Goal: Task Accomplishment & Management: Manage account settings

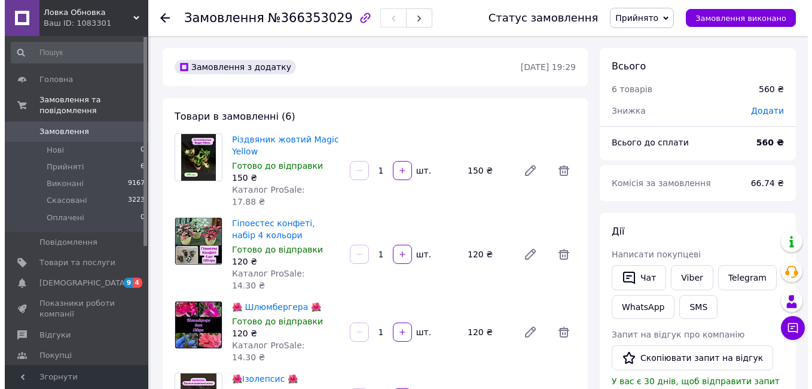
scroll to position [464, 0]
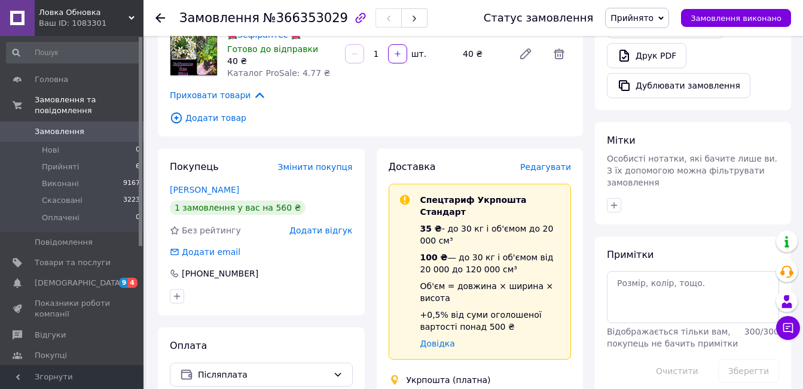
click at [562, 162] on span "Редагувати" at bounding box center [545, 167] width 51 height 10
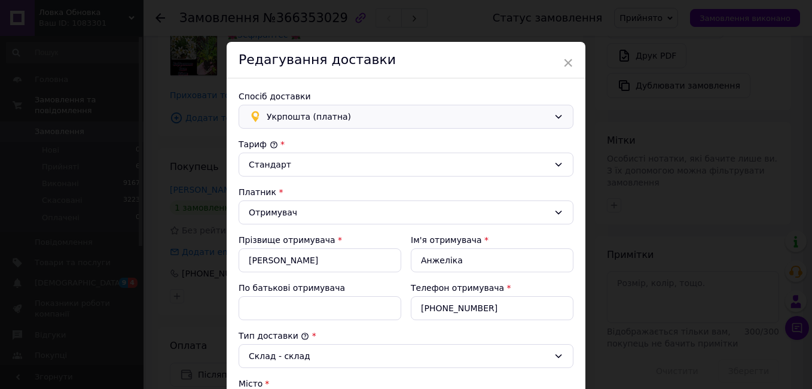
click at [407, 122] on span "Укрпошта (платна)" at bounding box center [408, 116] width 282 height 13
click at [403, 139] on span "Нова Пошта (платна)" at bounding box center [413, 143] width 297 height 12
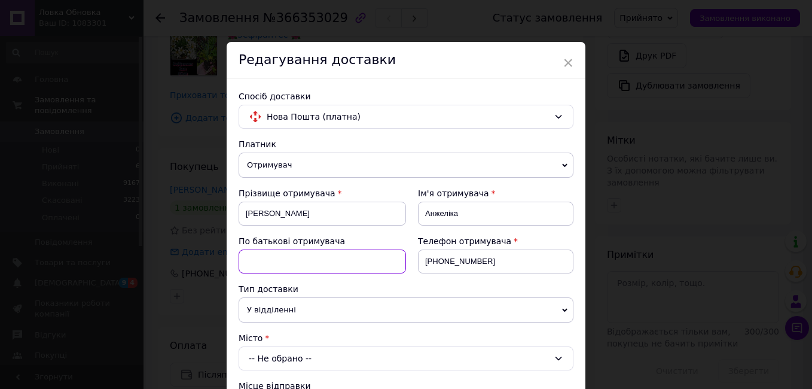
click at [342, 263] on input at bounding box center [323, 261] width 168 height 24
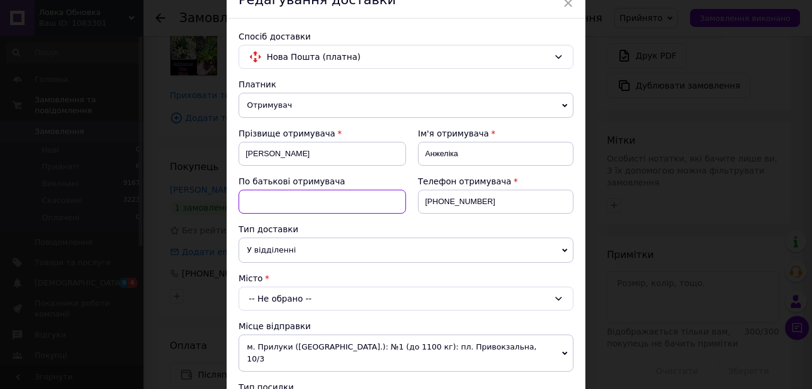
type input "[PERSON_NAME]"
click at [299, 296] on div "-- Не обрано --" at bounding box center [406, 299] width 335 height 24
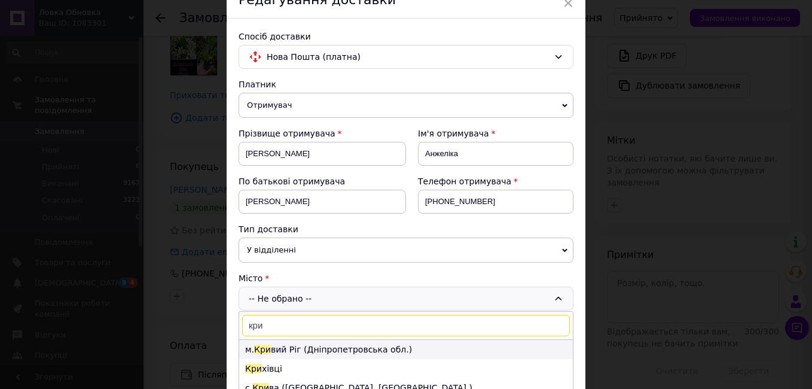
type input "кри"
click at [305, 354] on li "м. Кри вий Ріг ([GEOGRAPHIC_DATA].)" at bounding box center [406, 349] width 334 height 19
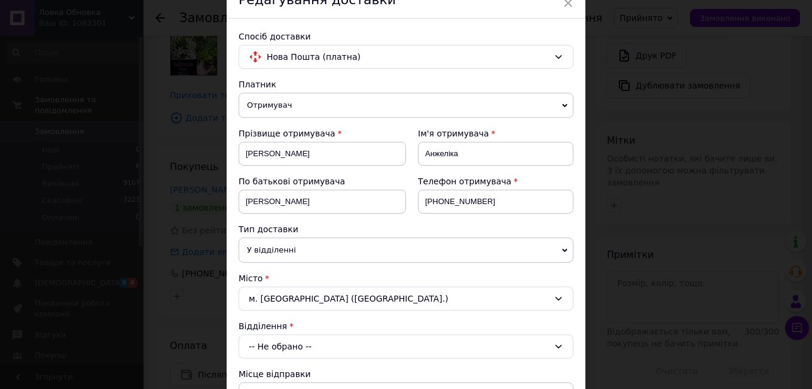
scroll to position [120, 0]
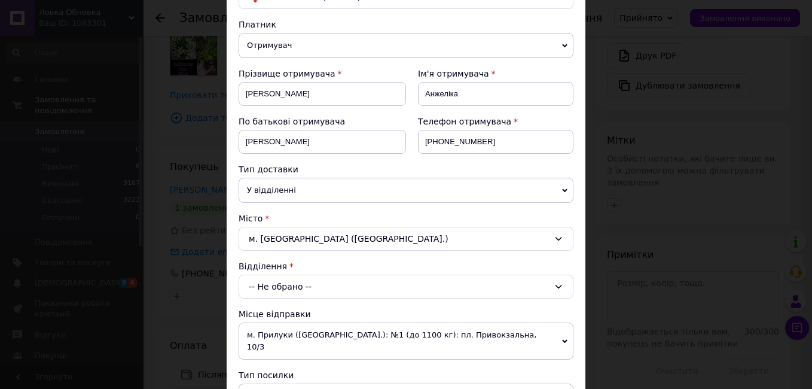
click at [340, 188] on span "У відділенні" at bounding box center [406, 190] width 335 height 25
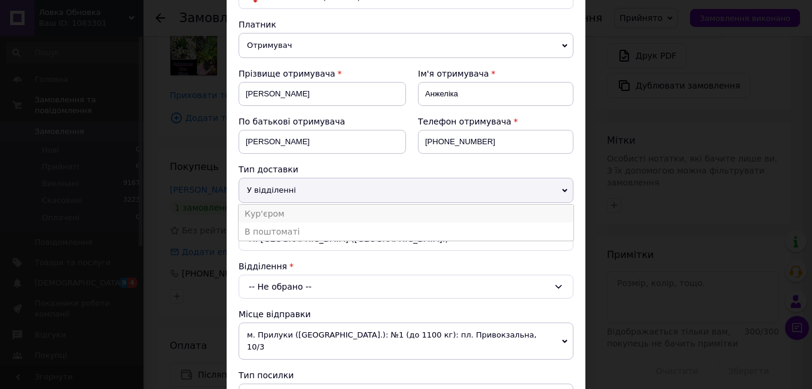
click at [322, 216] on li "Кур'єром" at bounding box center [406, 214] width 335 height 18
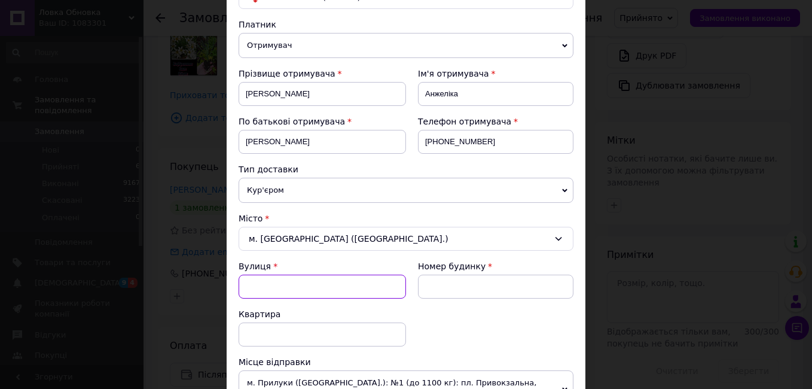
click at [319, 279] on input "Вулиця" at bounding box center [323, 287] width 168 height 24
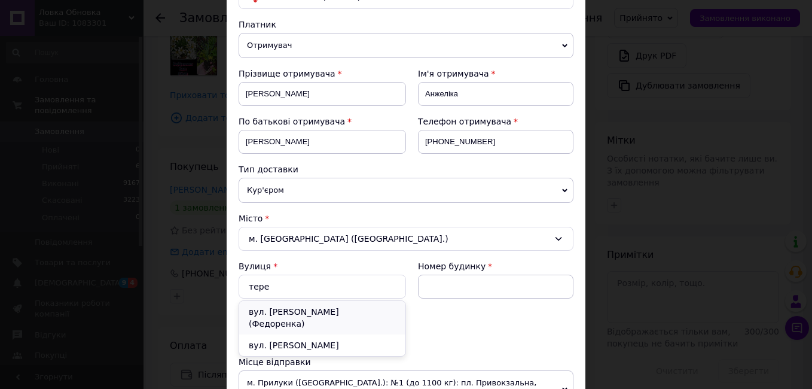
click at [325, 310] on div "вул. [PERSON_NAME] (Федоренка)" at bounding box center [322, 318] width 166 height 34
type input "вул. [PERSON_NAME] (Федоренка)"
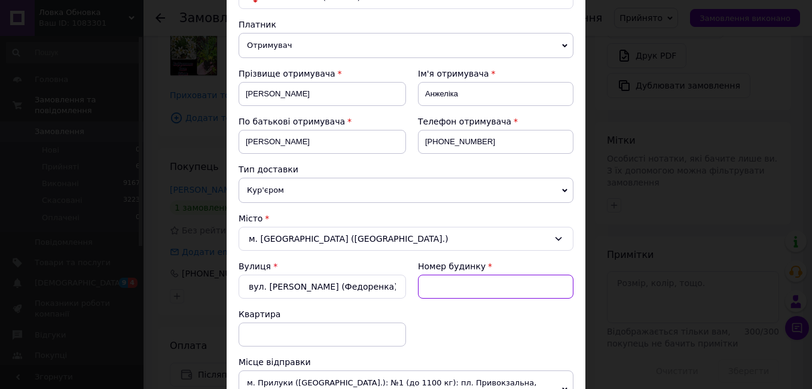
click at [444, 285] on input at bounding box center [496, 287] width 156 height 24
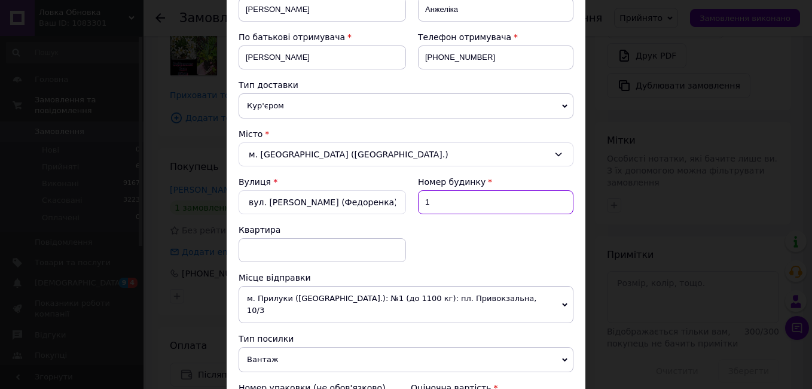
scroll to position [419, 0]
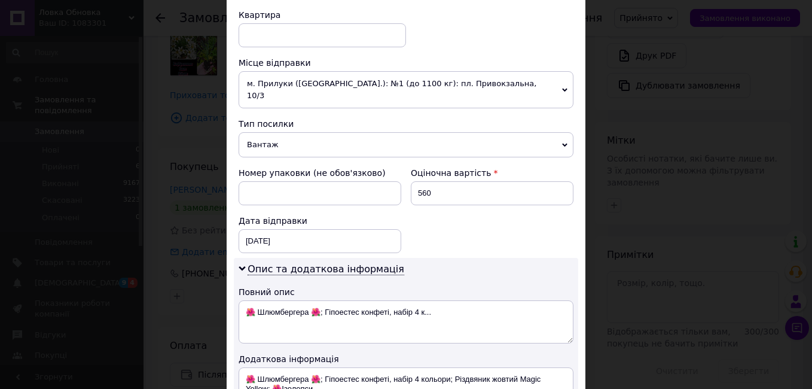
type input "1"
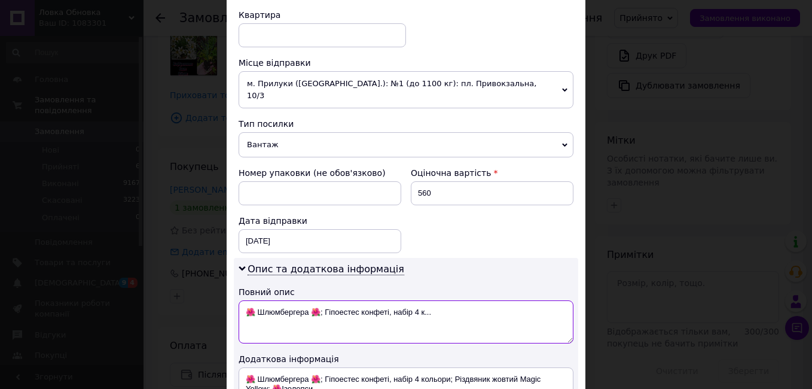
drag, startPoint x: 242, startPoint y: 298, endPoint x: 529, endPoint y: 291, distance: 287.8
click at [529, 300] on textarea "🌺 Шлюмбергера 🌺; Гіпоестес конфеті, набір 4 к..." at bounding box center [406, 321] width 335 height 43
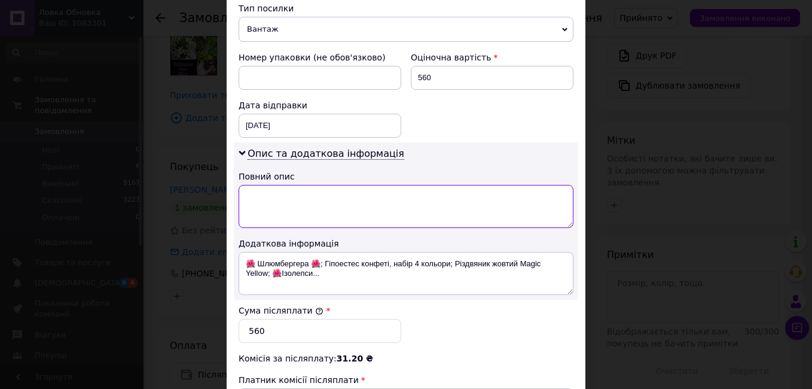
scroll to position [538, 0]
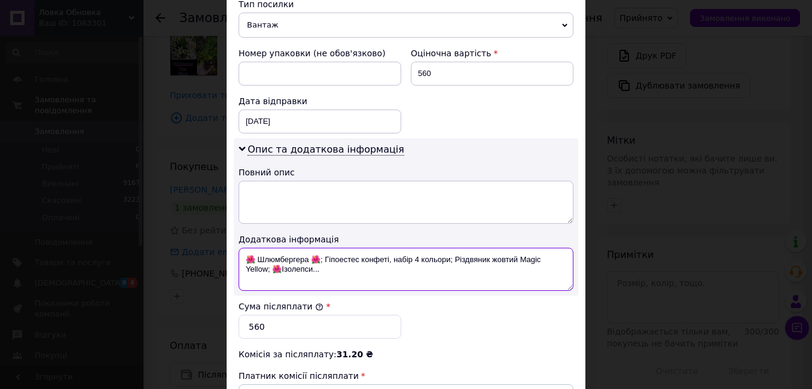
drag, startPoint x: 344, startPoint y: 267, endPoint x: 233, endPoint y: 247, distance: 113.0
click at [234, 247] on div "Опис та додаткова інформація Повний опис Додаткова інформація 🌺 Шлюмбергера 🌺; …" at bounding box center [406, 216] width 345 height 157
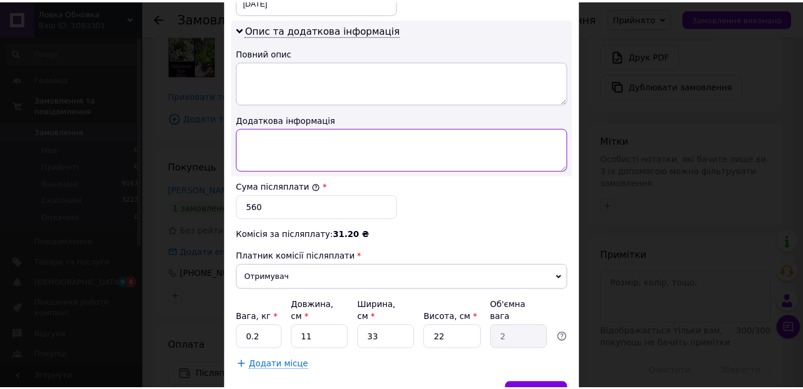
scroll to position [706, 0]
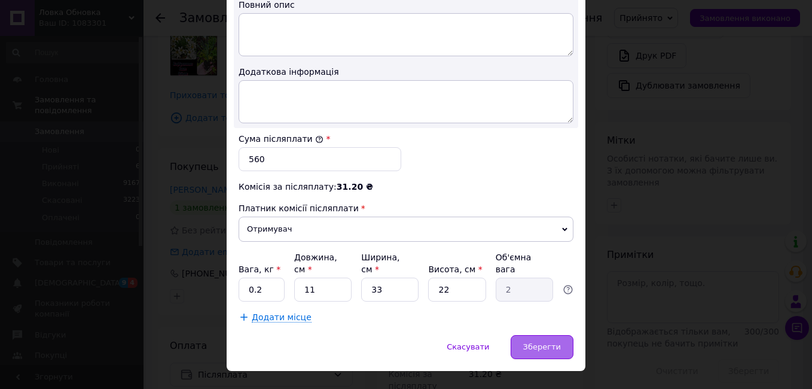
click at [552, 342] on span "Зберегти" at bounding box center [542, 346] width 38 height 9
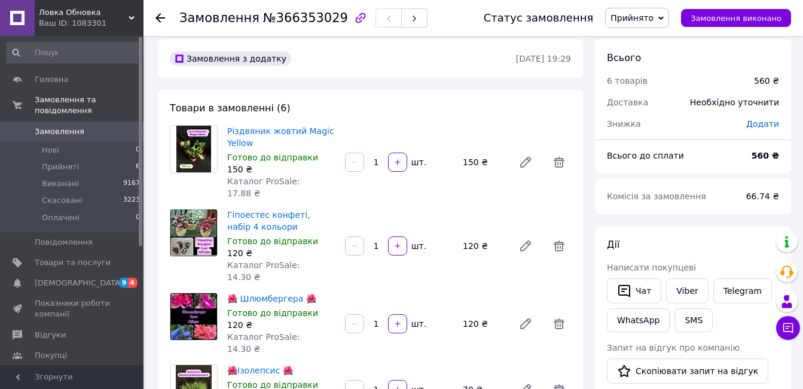
scroll to position [0, 0]
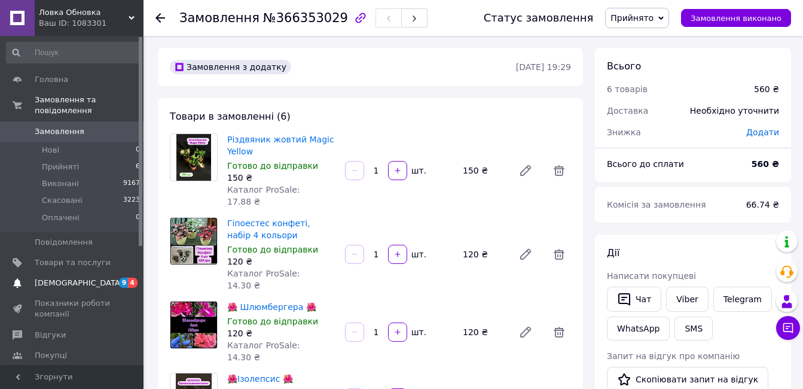
click at [99, 278] on span "[DEMOGRAPHIC_DATA]" at bounding box center [73, 283] width 76 height 11
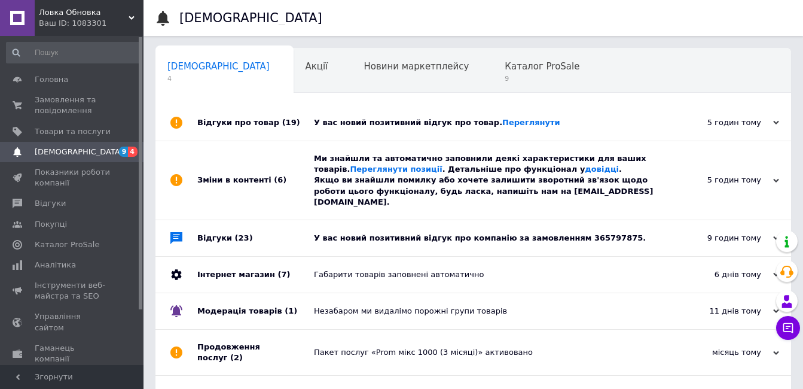
click at [410, 129] on div "У вас новий позитивний відгук про товар. [GEOGRAPHIC_DATA]" at bounding box center [487, 123] width 346 height 36
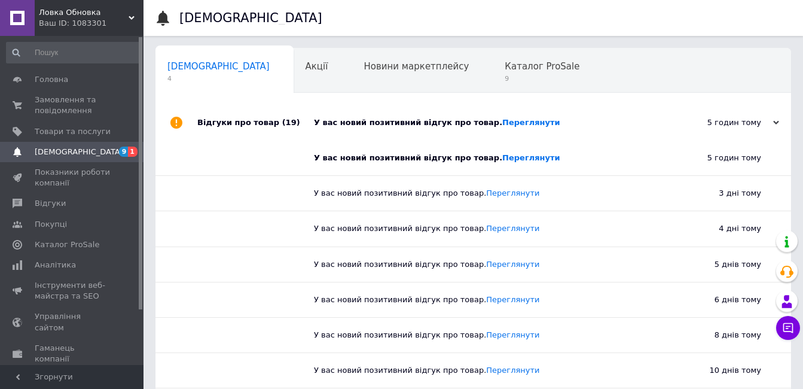
click at [415, 172] on div "У вас новий позитивний відгук про товар. [GEOGRAPHIC_DATA]" at bounding box center [478, 158] width 328 height 35
click at [505, 83] on span "9" at bounding box center [542, 78] width 75 height 9
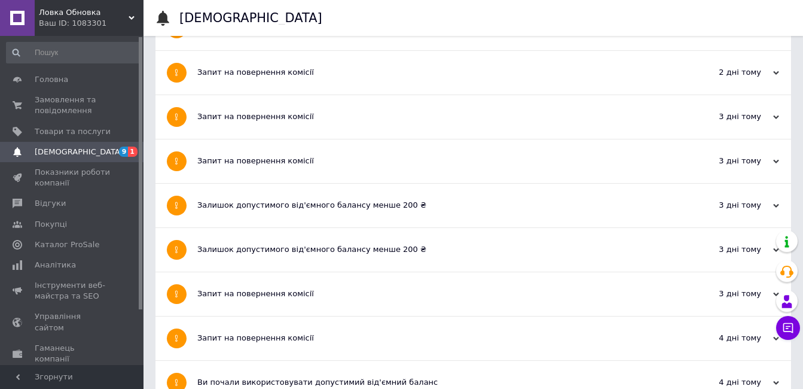
scroll to position [299, 0]
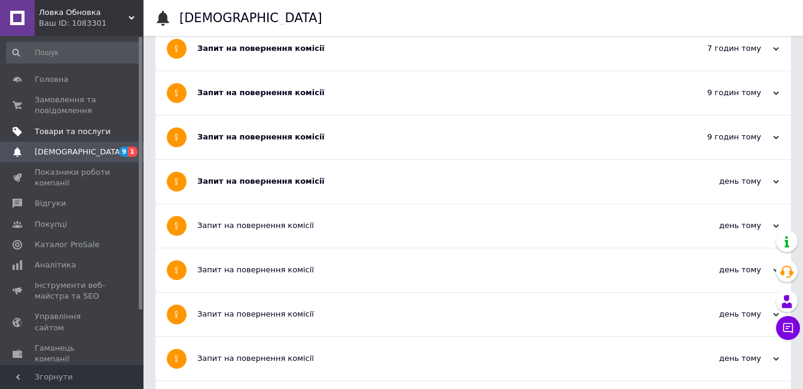
click at [67, 133] on span "Товари та послуги" at bounding box center [73, 131] width 76 height 11
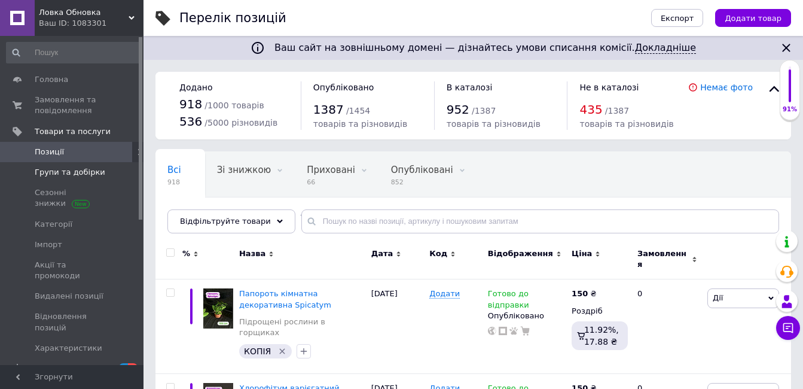
click at [81, 176] on span "Групи та добірки" at bounding box center [70, 172] width 71 height 11
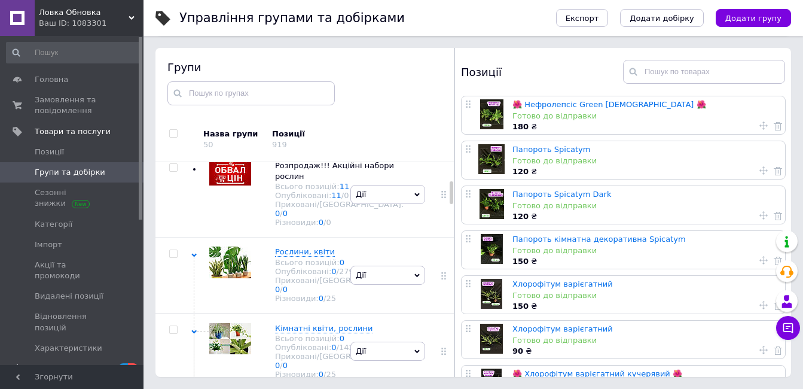
scroll to position [239, 0]
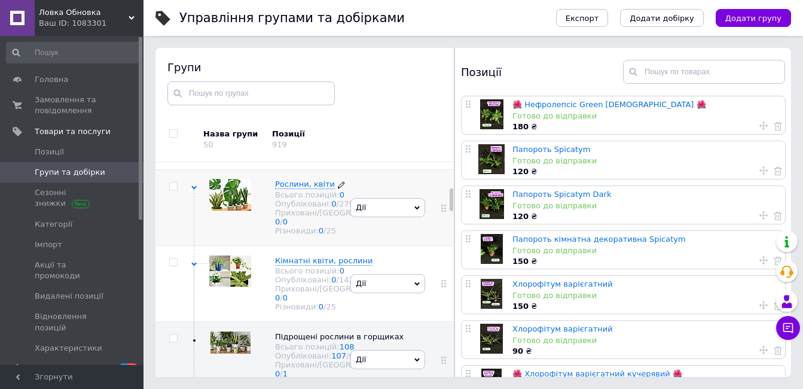
click at [305, 188] on span "Рослини, квіти" at bounding box center [305, 183] width 60 height 9
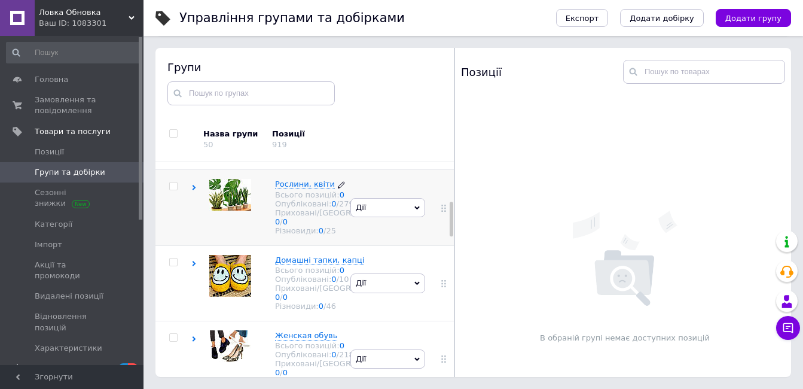
click at [305, 188] on span "Рослини, квіти" at bounding box center [305, 183] width 60 height 9
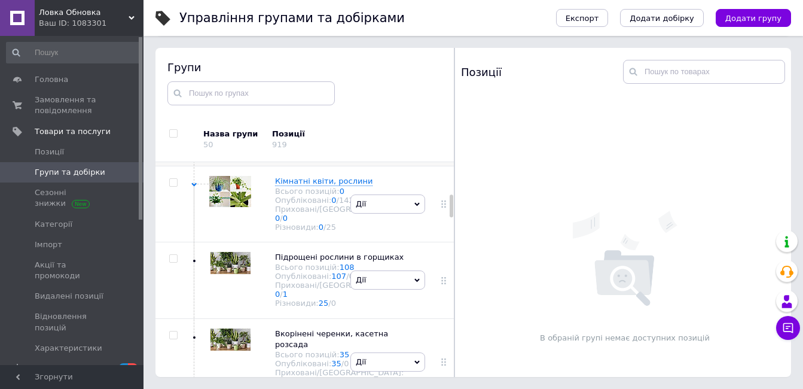
scroll to position [299, 0]
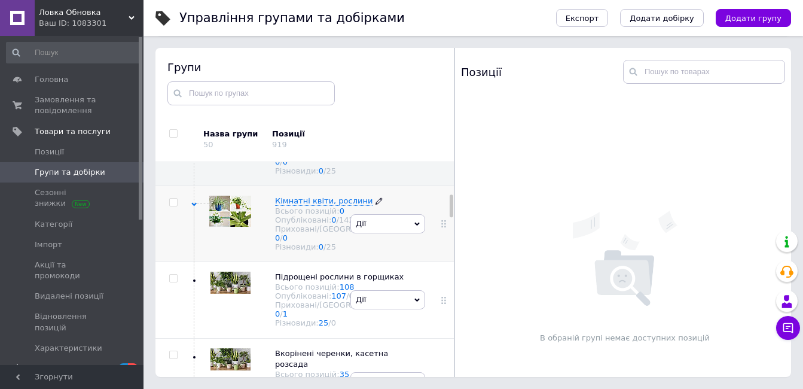
click at [300, 205] on span "Кімнатні квіти, рослини" at bounding box center [324, 200] width 98 height 9
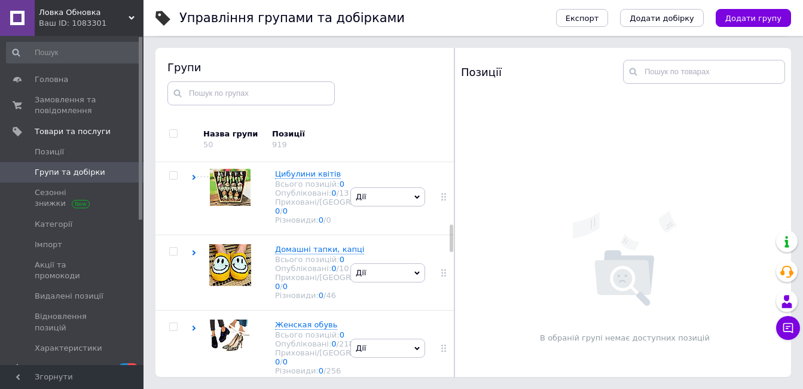
scroll to position [359, 0]
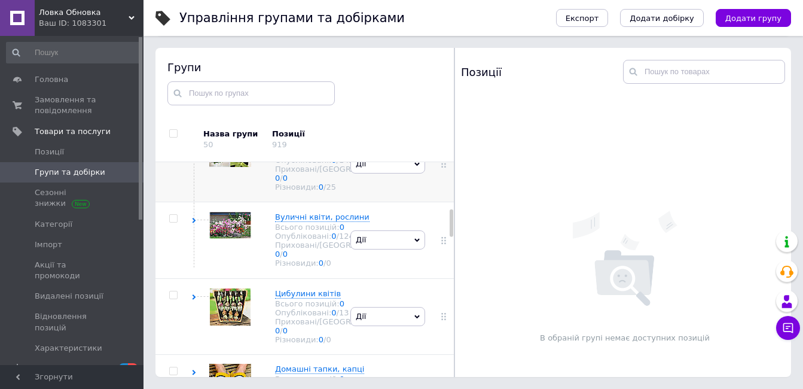
click at [294, 145] on span "Кімнатні квіти, рослини" at bounding box center [324, 140] width 98 height 9
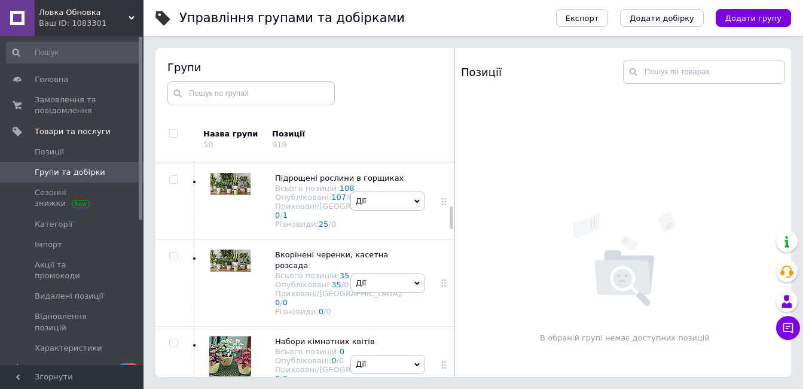
scroll to position [419, 0]
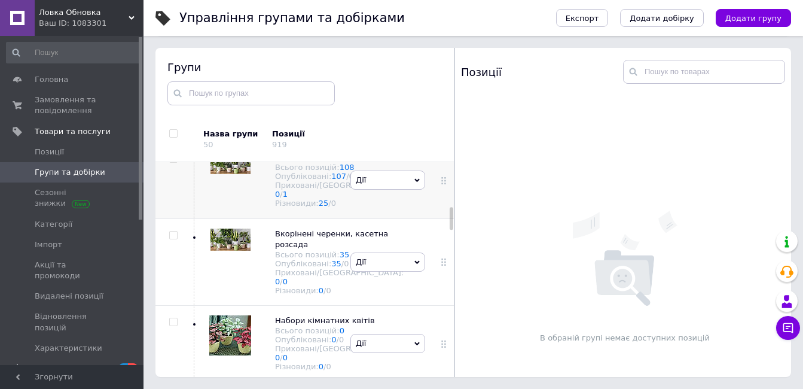
click at [173, 163] on input "checkbox" at bounding box center [173, 159] width 8 height 8
checkbox input "true"
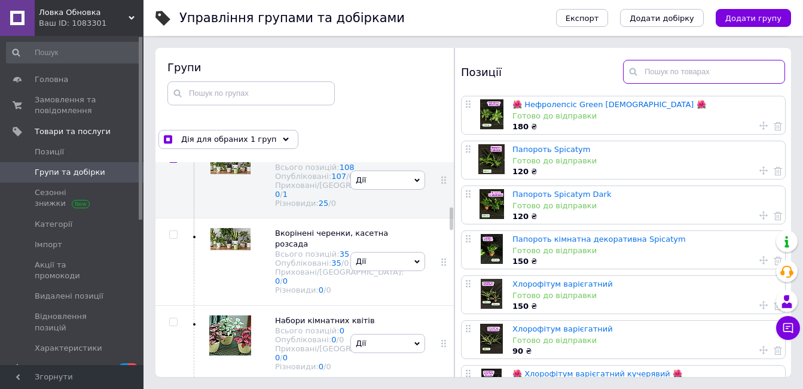
click at [668, 69] on input "text" at bounding box center [704, 72] width 162 height 24
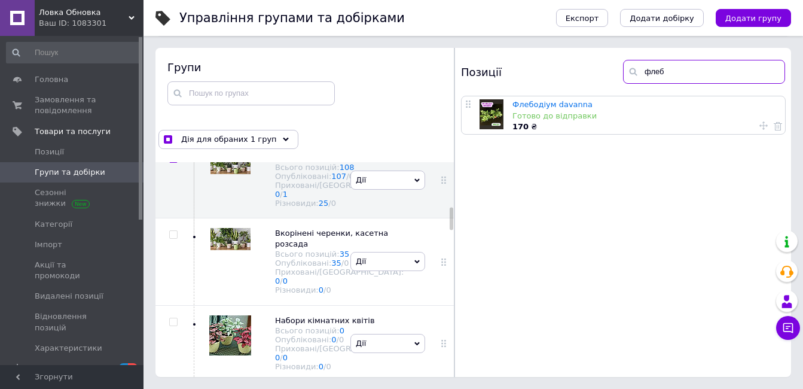
type input "флеб"
click at [760, 127] on icon at bounding box center [764, 125] width 8 height 8
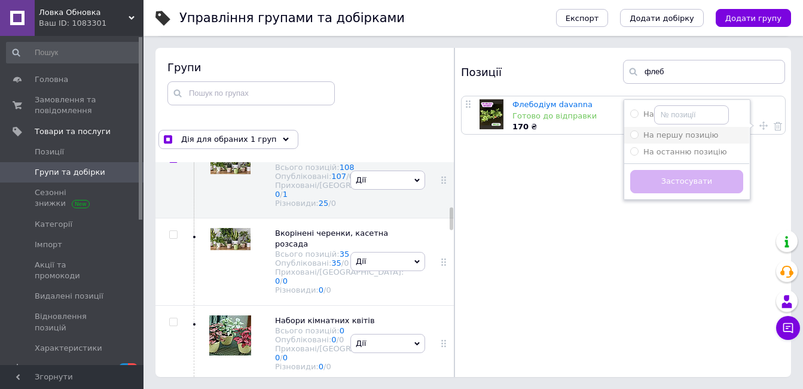
click at [707, 133] on div "На першу позицію" at bounding box center [687, 135] width 113 height 11
radio input "true"
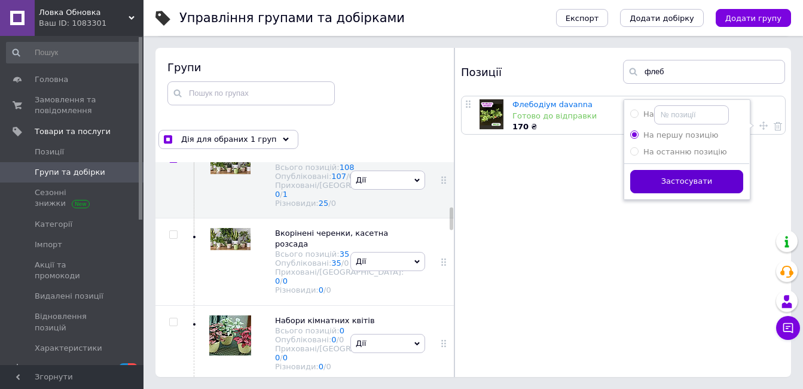
click at [692, 181] on button "Застосувати" at bounding box center [687, 181] width 113 height 23
